Goal: Navigation & Orientation: Understand site structure

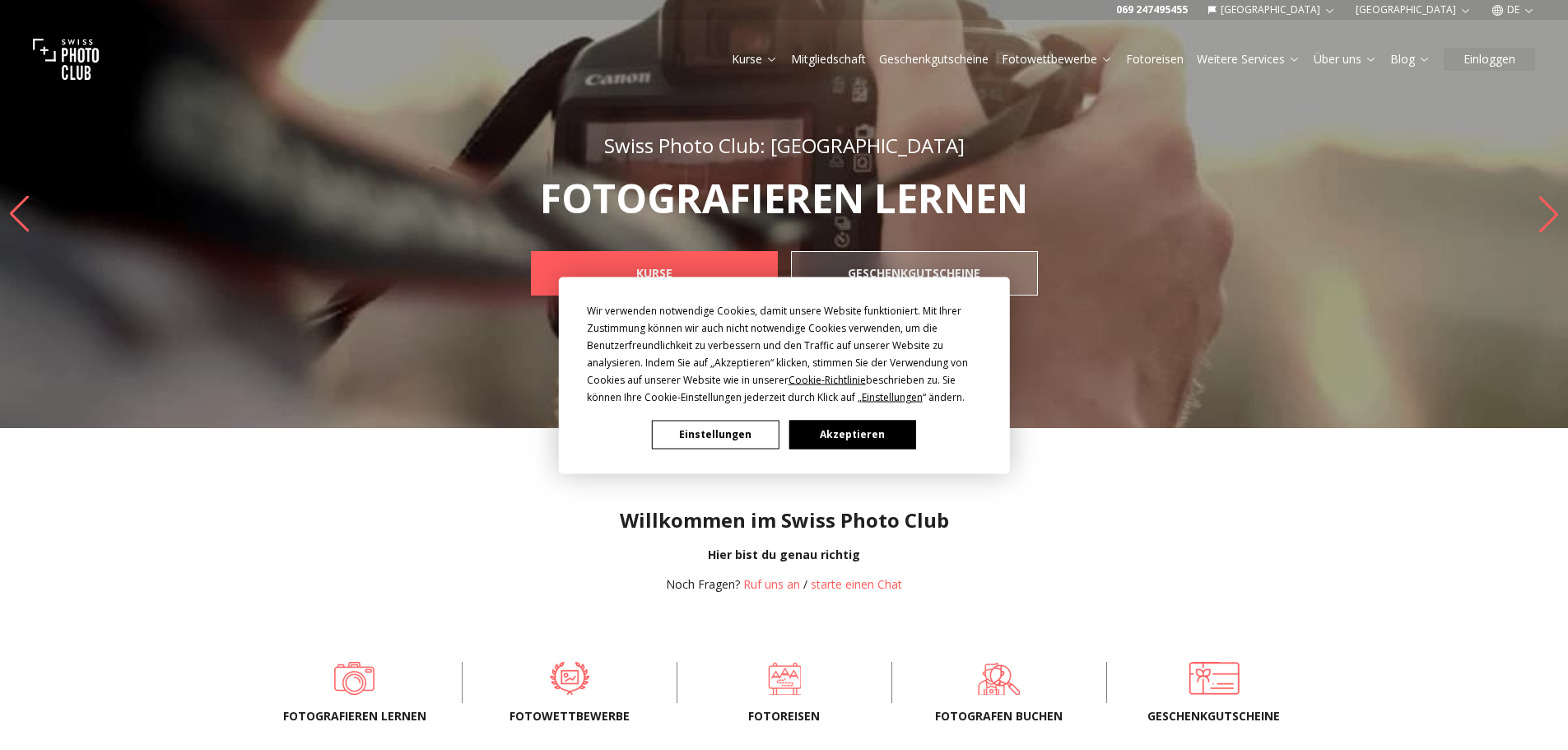
click at [832, 435] on button "Akzeptieren" at bounding box center [852, 434] width 126 height 29
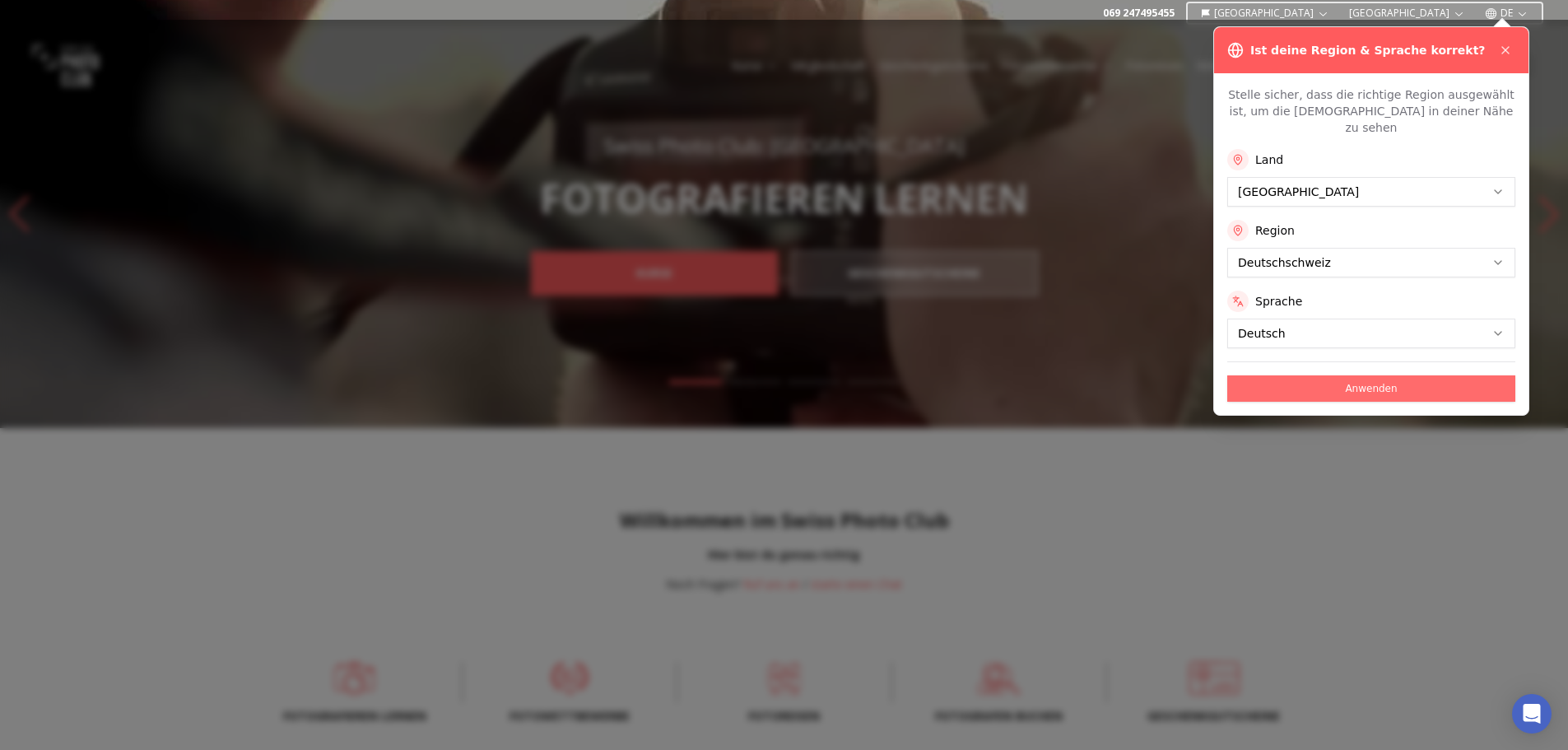
click at [1389, 376] on button "Anwenden" at bounding box center [1371, 389] width 288 height 26
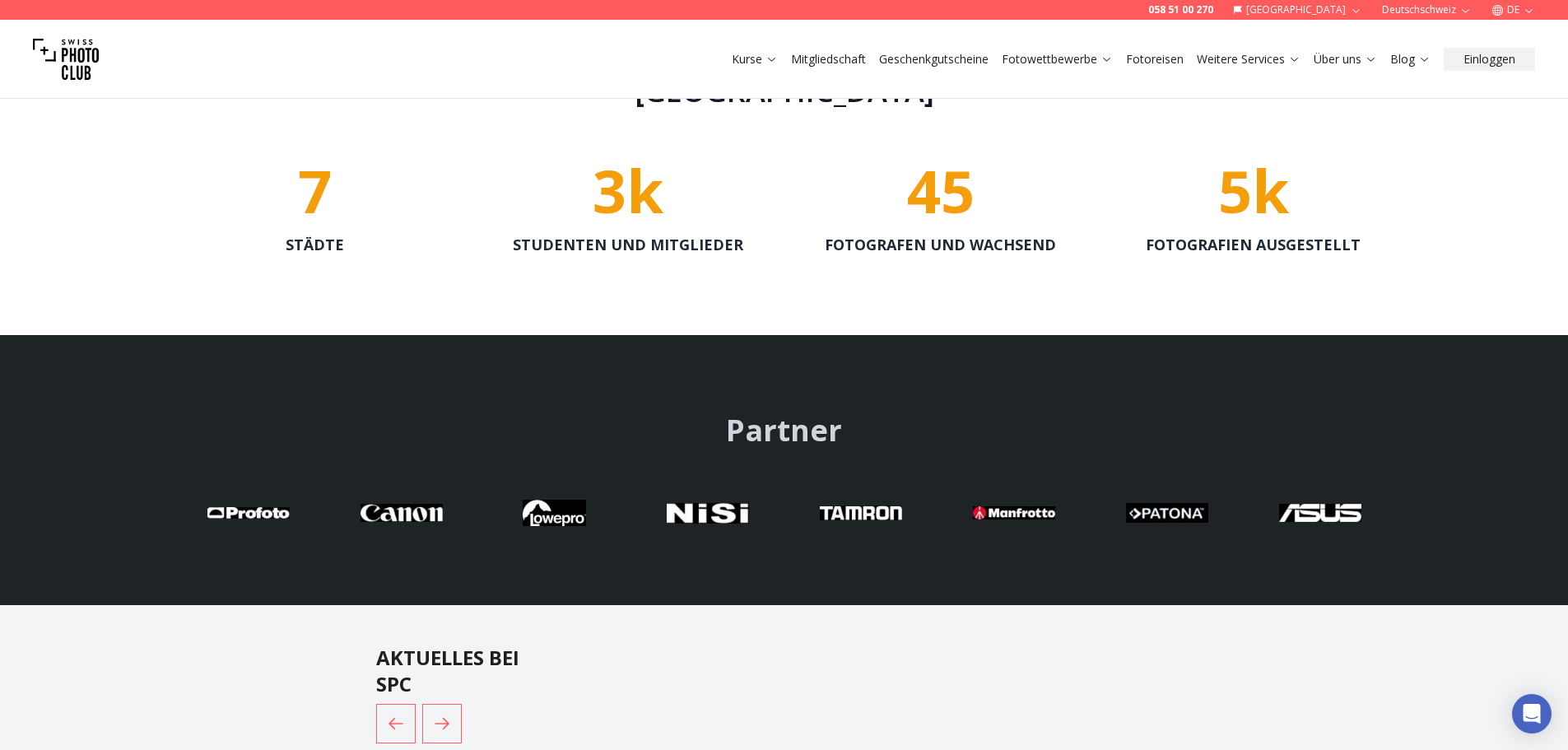
scroll to position [3542, 0]
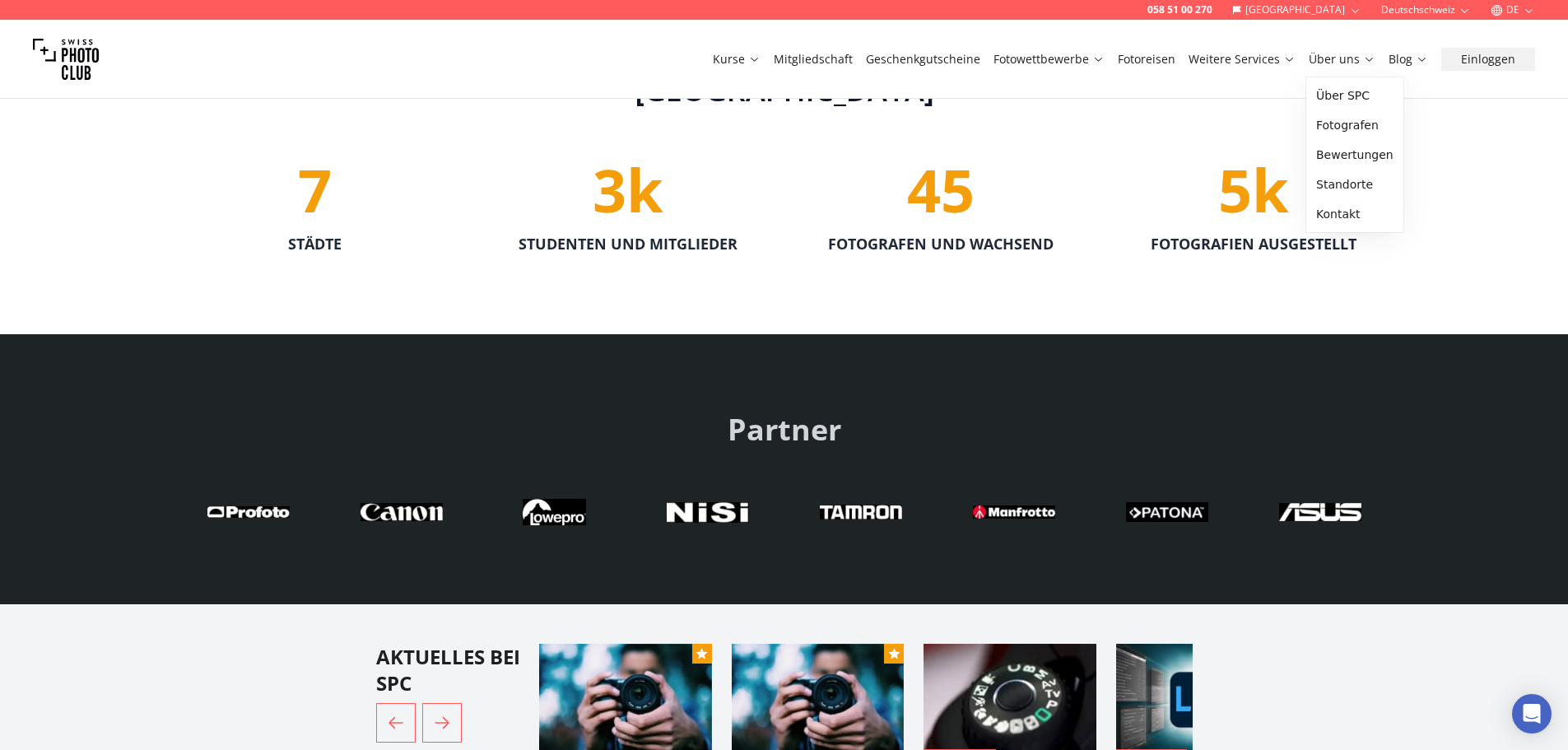
click at [1317, 66] on link "Über uns" at bounding box center [1342, 59] width 66 height 17
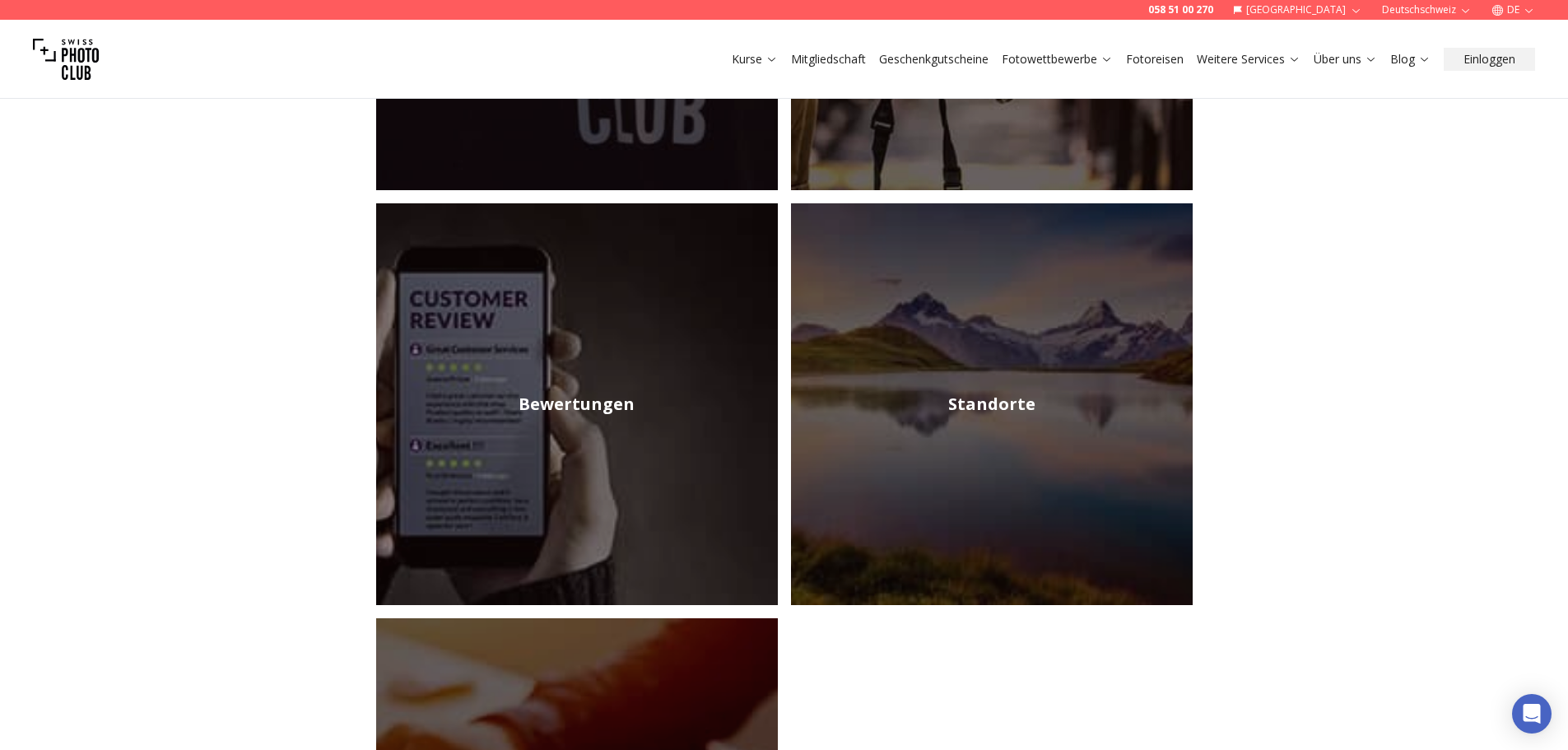
scroll to position [412, 0]
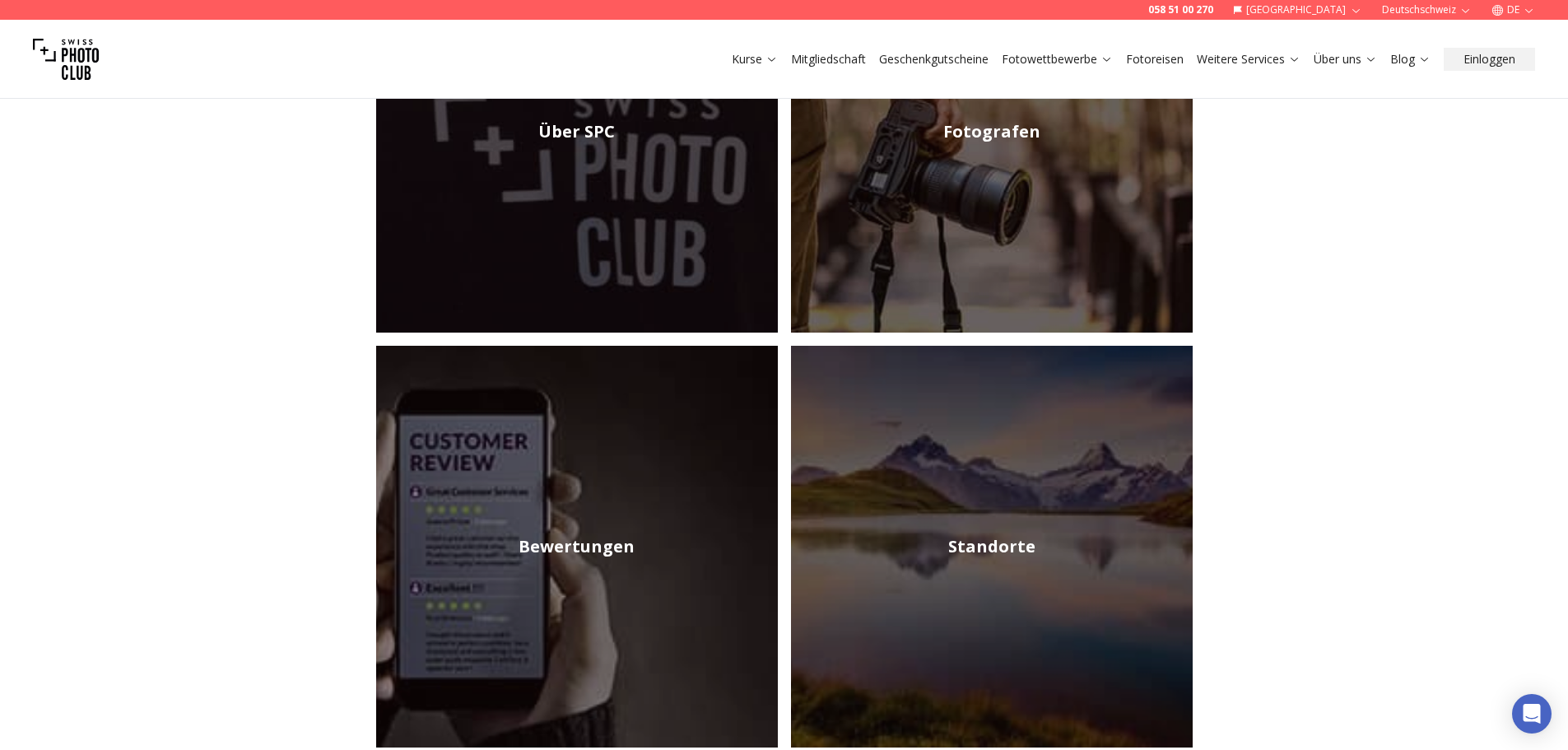
click at [948, 163] on img at bounding box center [992, 132] width 402 height 402
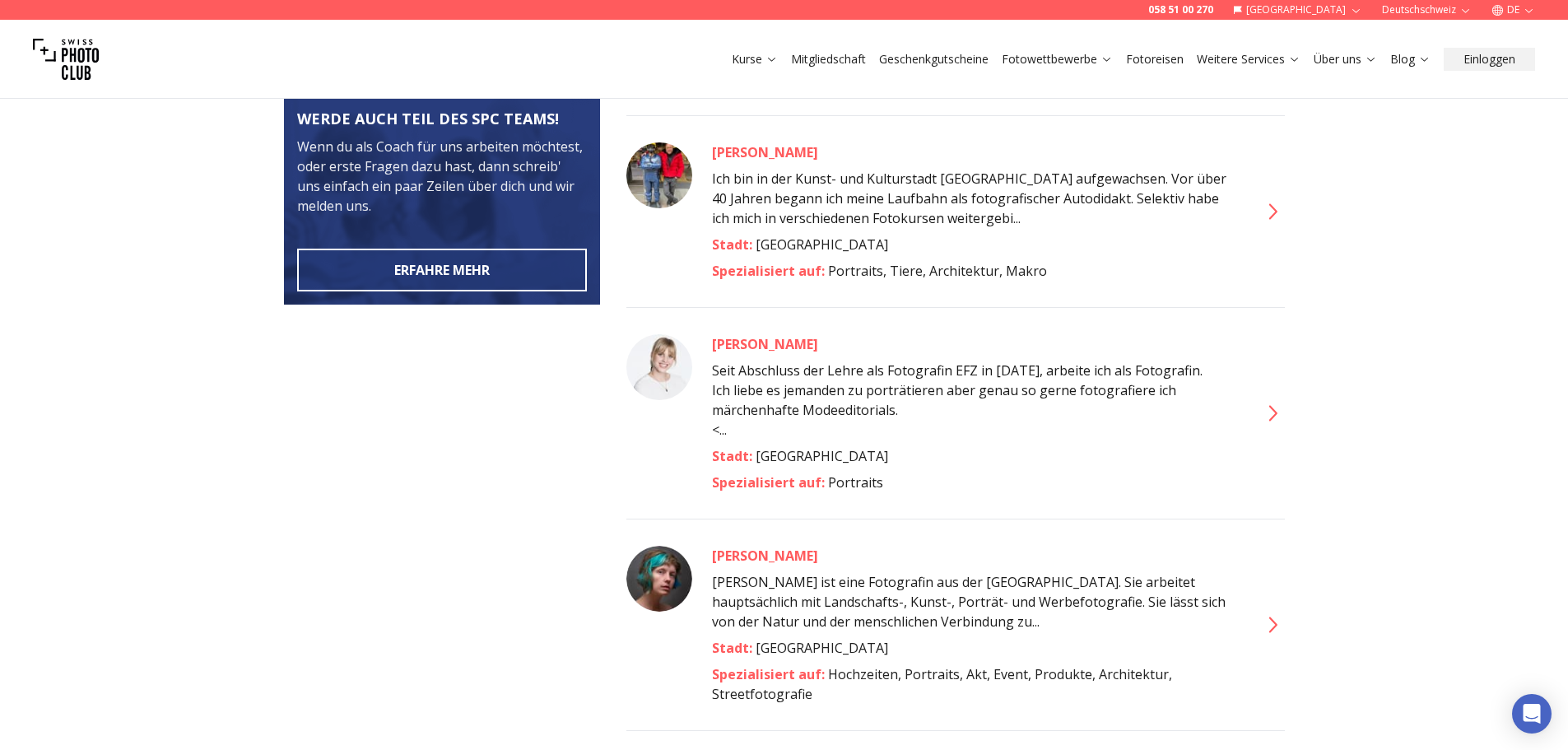
scroll to position [741, 0]
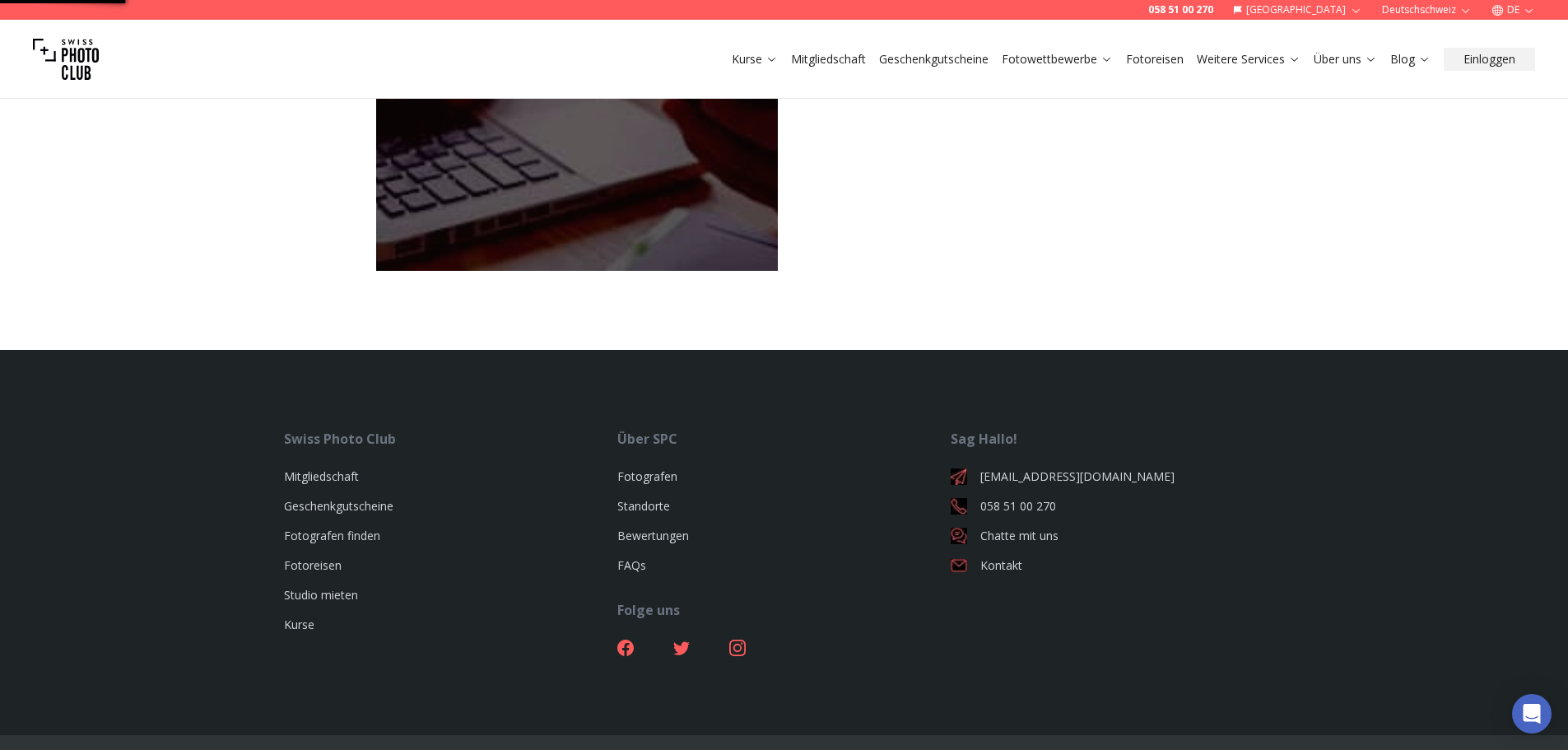
scroll to position [6, 0]
